Goal: Find specific page/section

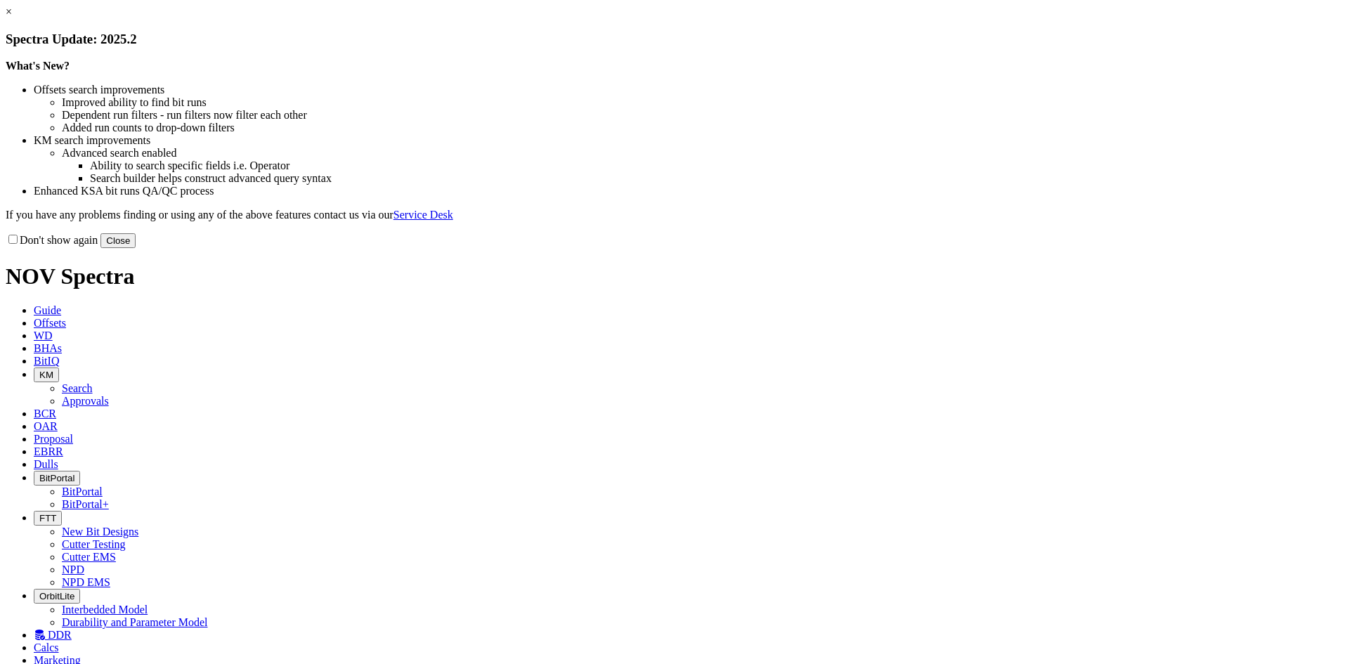
click at [136, 248] on button "Close" at bounding box center [117, 240] width 35 height 15
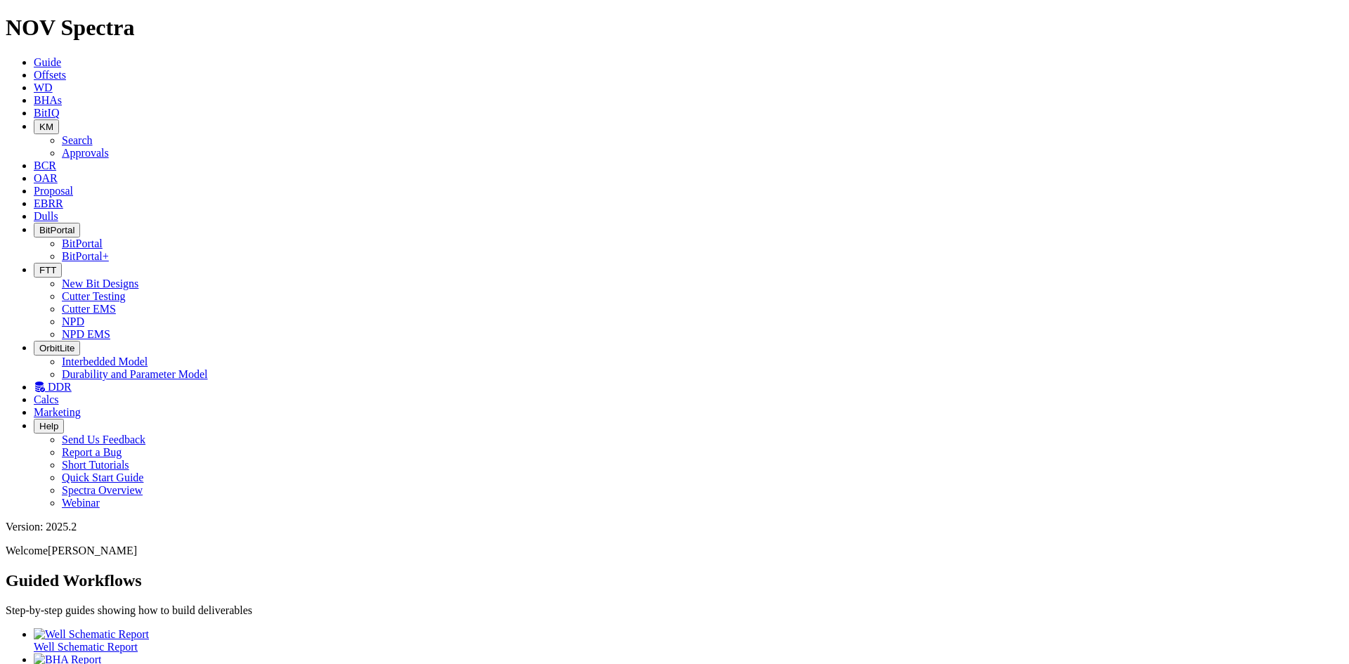
click at [59, 107] on span "BitIQ" at bounding box center [46, 113] width 25 height 12
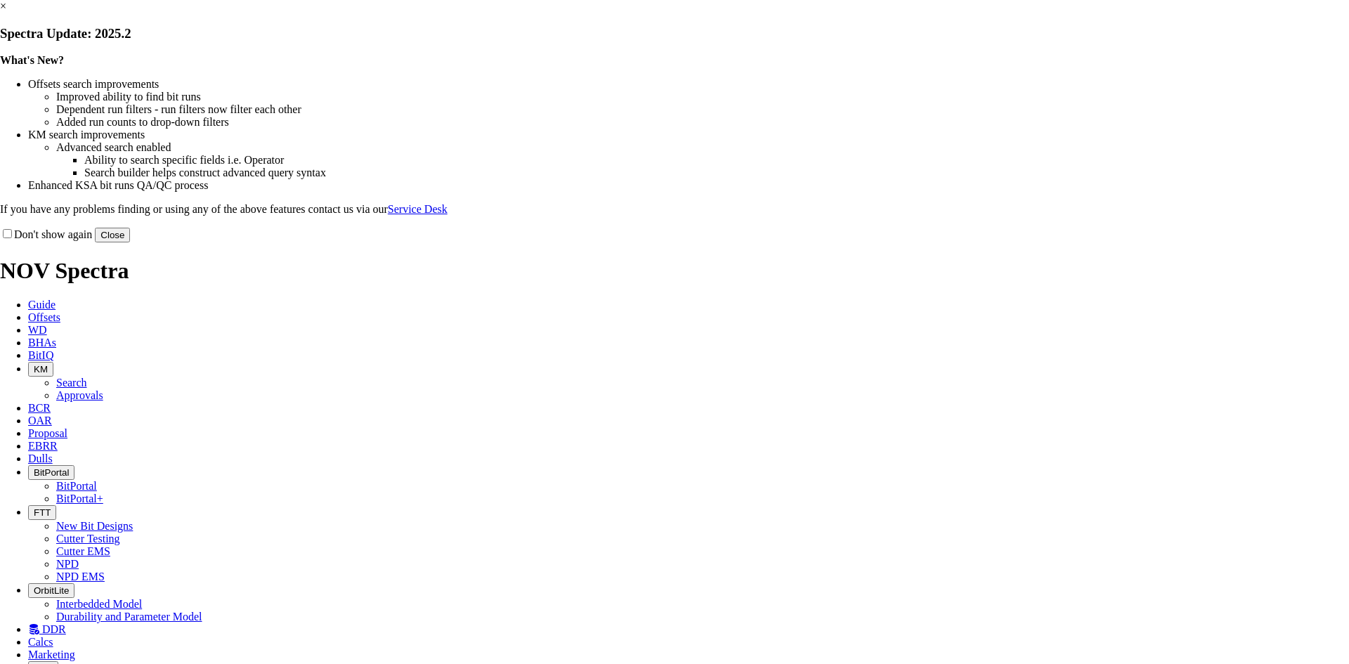
click at [130, 242] on button "Close" at bounding box center [112, 235] width 35 height 15
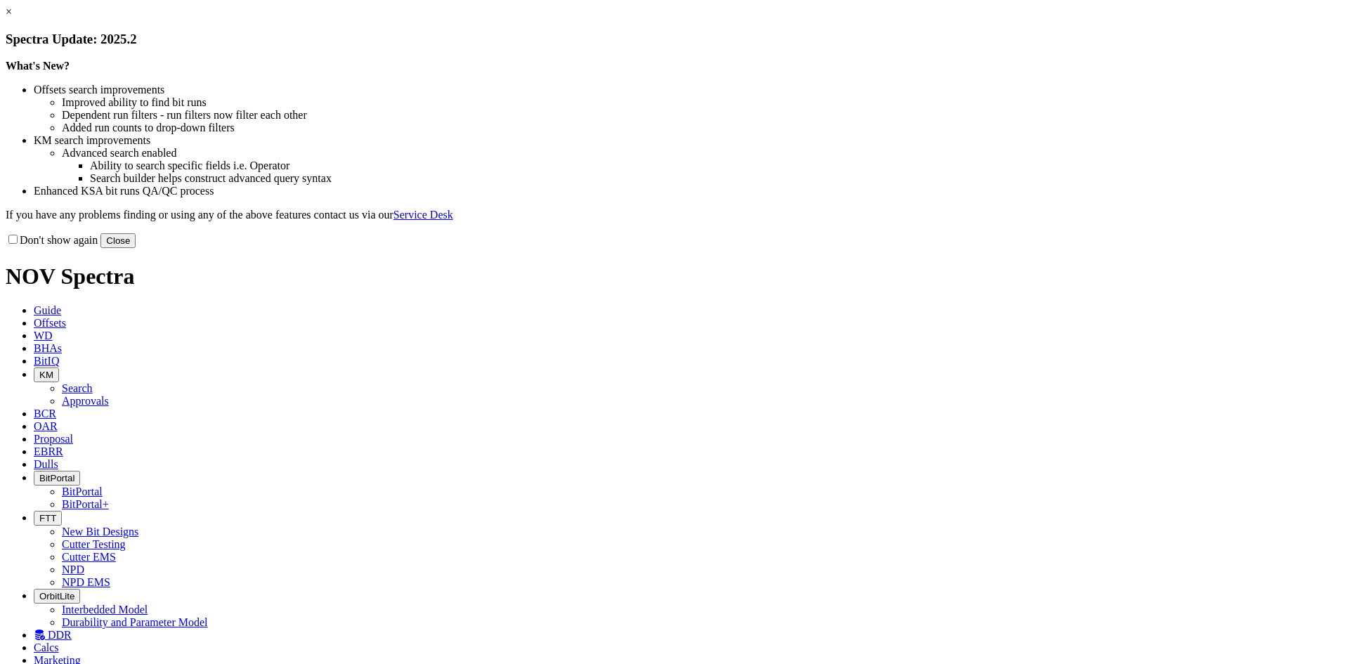
click at [136, 248] on button "Close" at bounding box center [117, 240] width 35 height 15
